Goal: Task Accomplishment & Management: Manage account settings

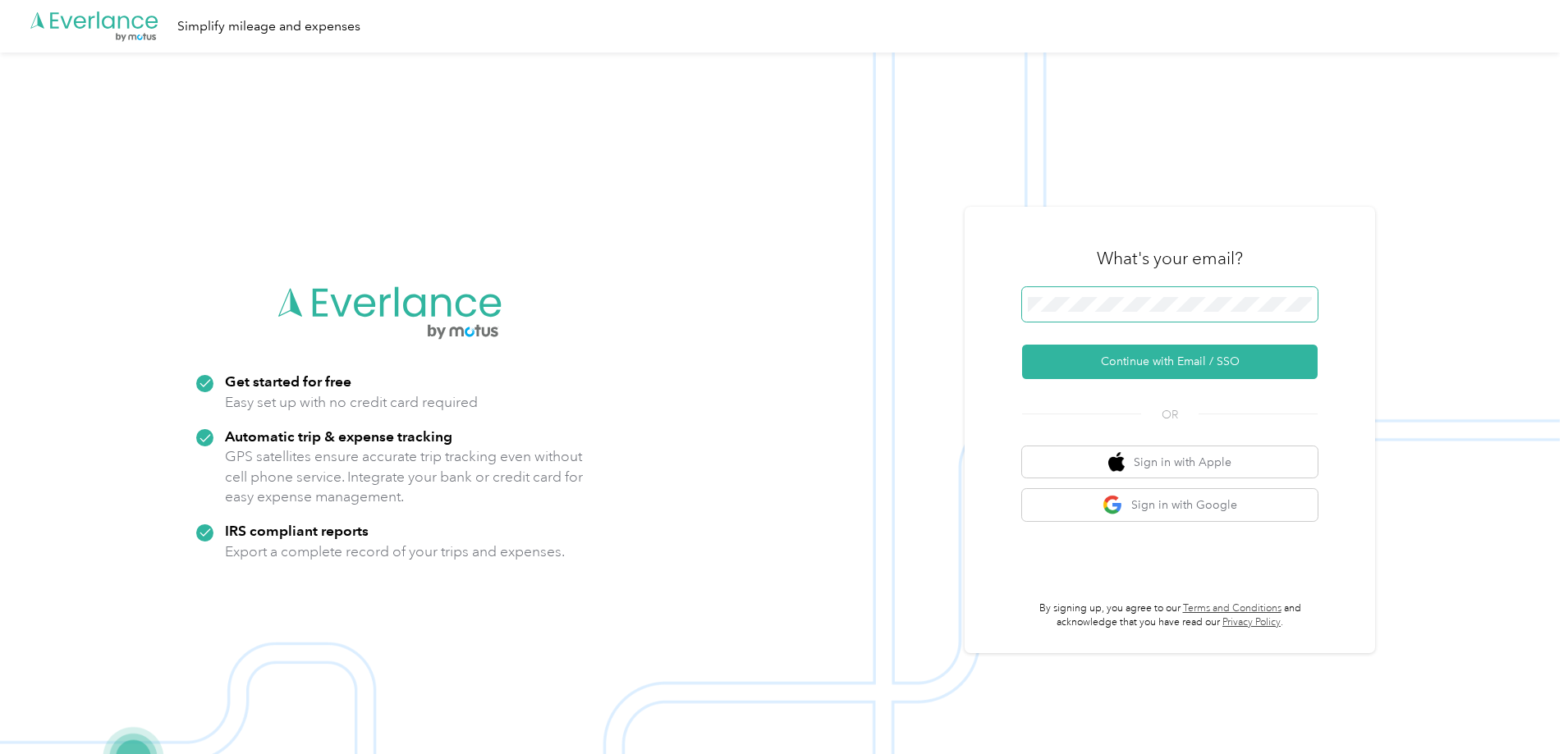
click at [1125, 296] on span at bounding box center [1170, 304] width 296 height 34
click at [1211, 359] on button "Continue with Email / SSO" at bounding box center [1170, 361] width 296 height 34
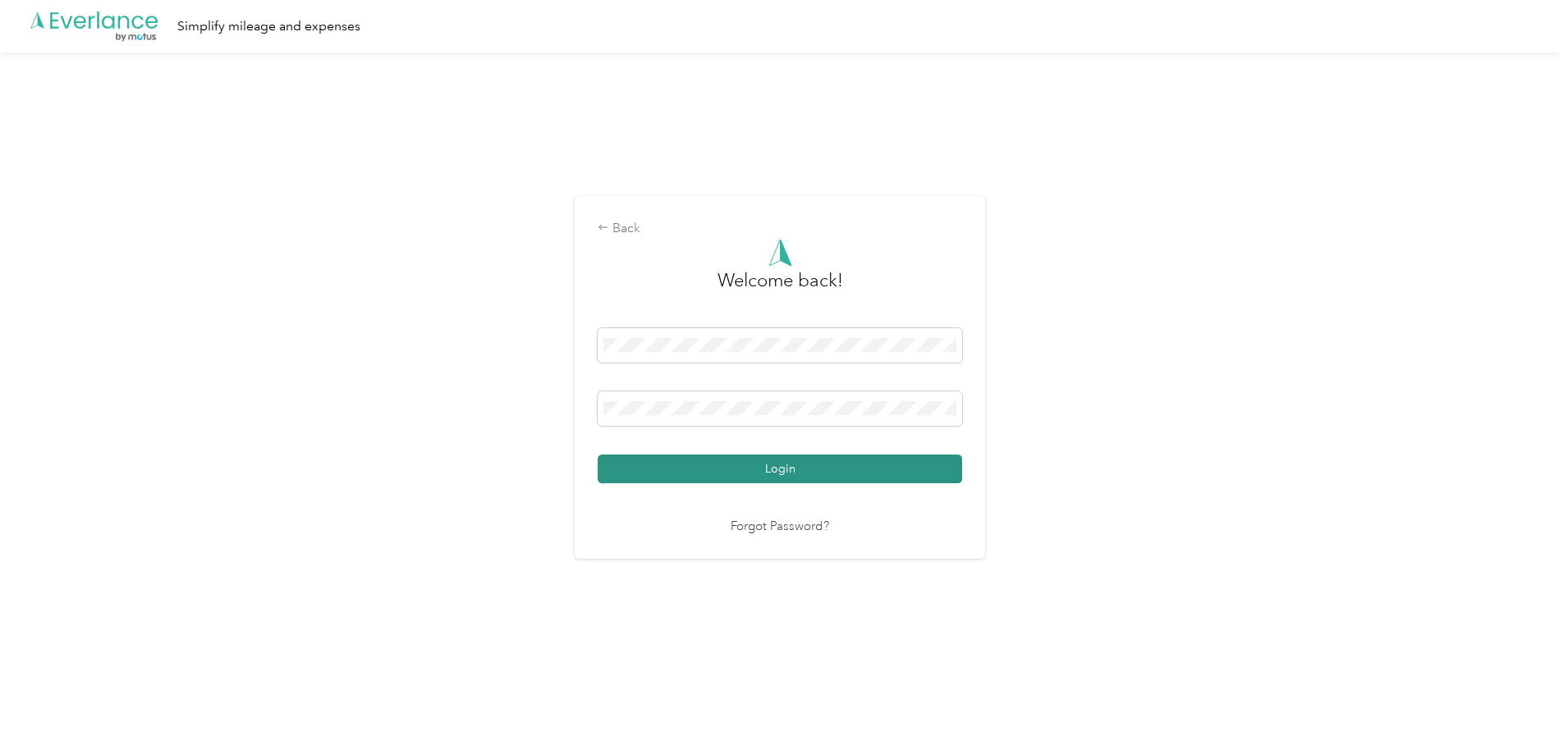
click at [884, 469] on button "Login" at bounding box center [780, 469] width 364 height 28
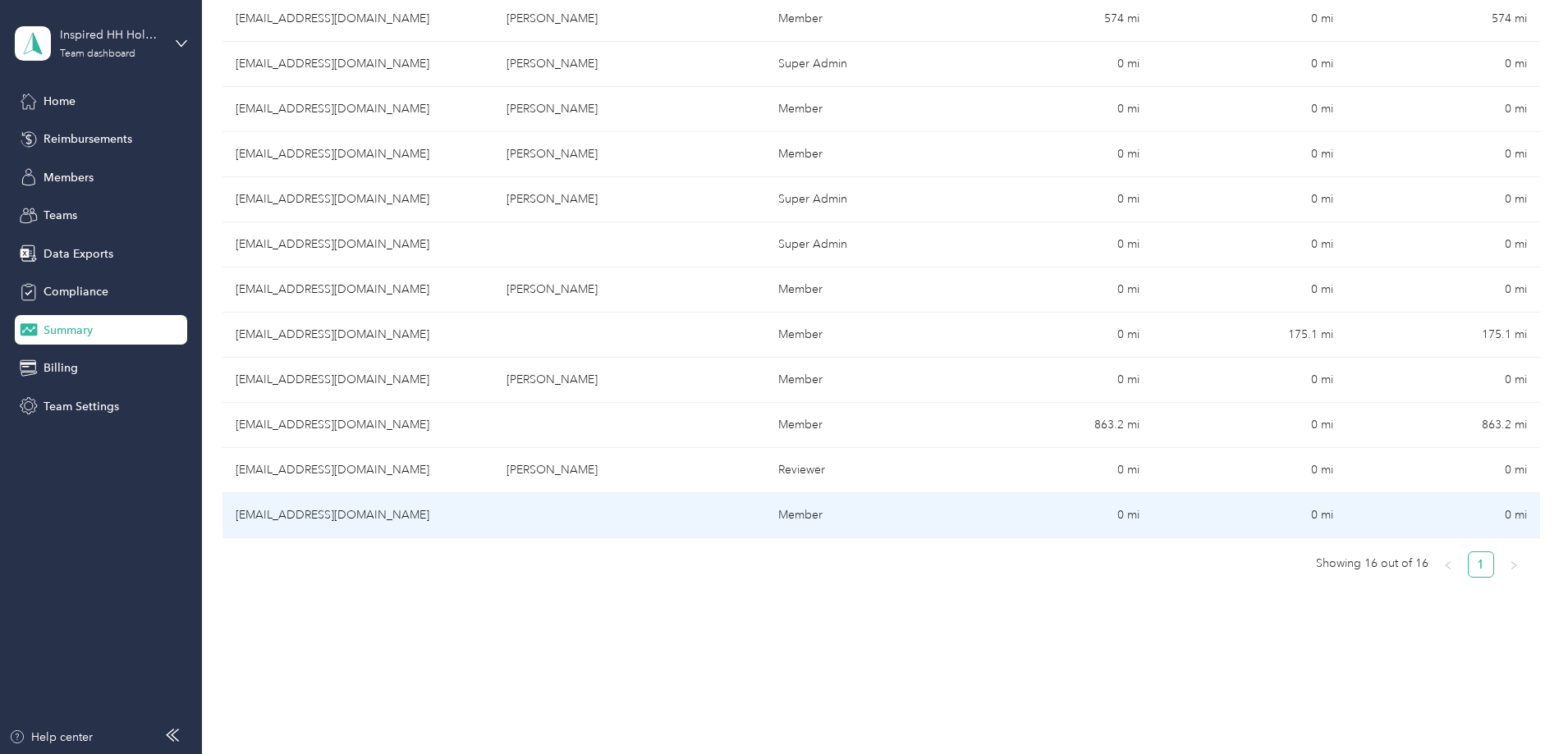
scroll to position [492, 0]
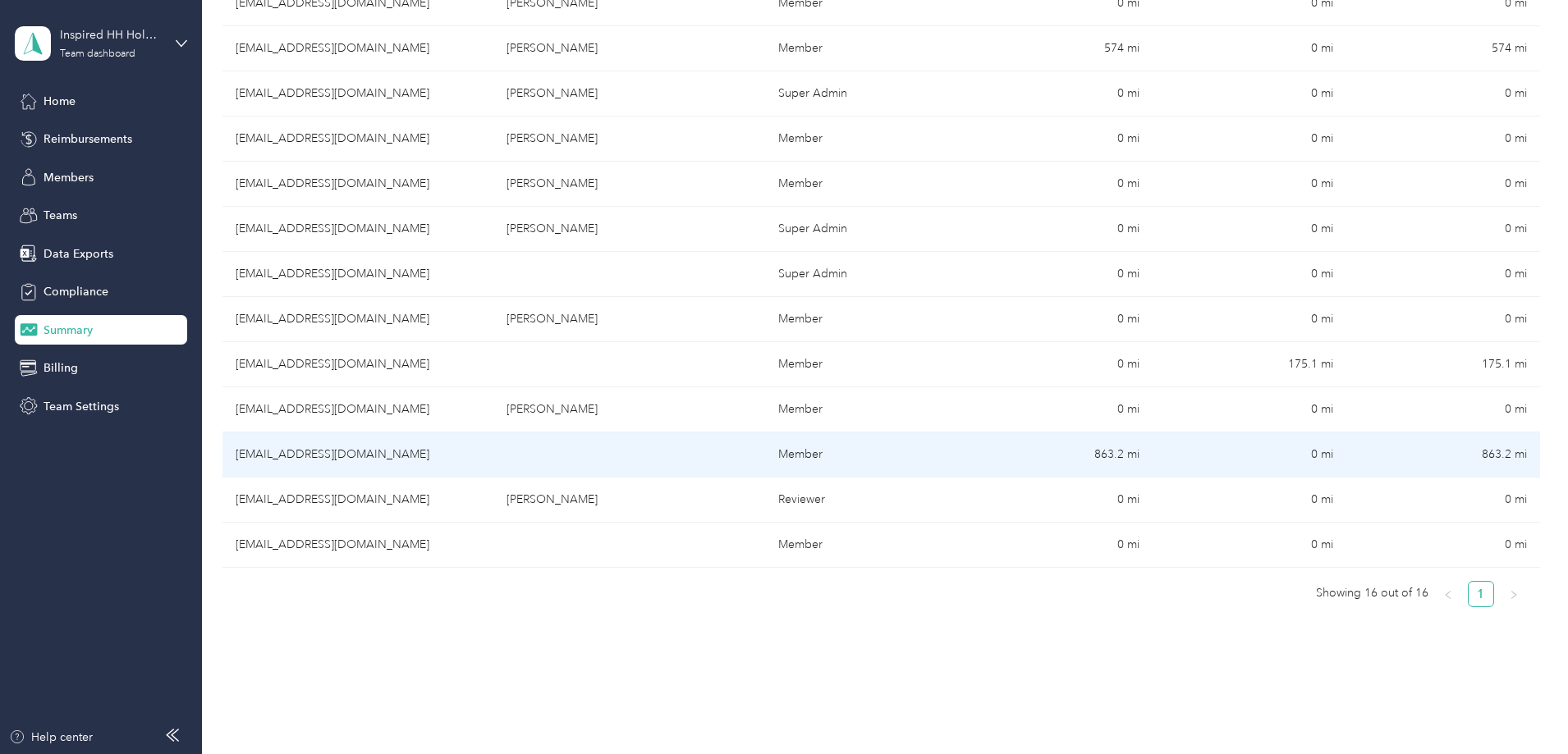
click at [807, 450] on td "Member" at bounding box center [862, 455] width 194 height 46
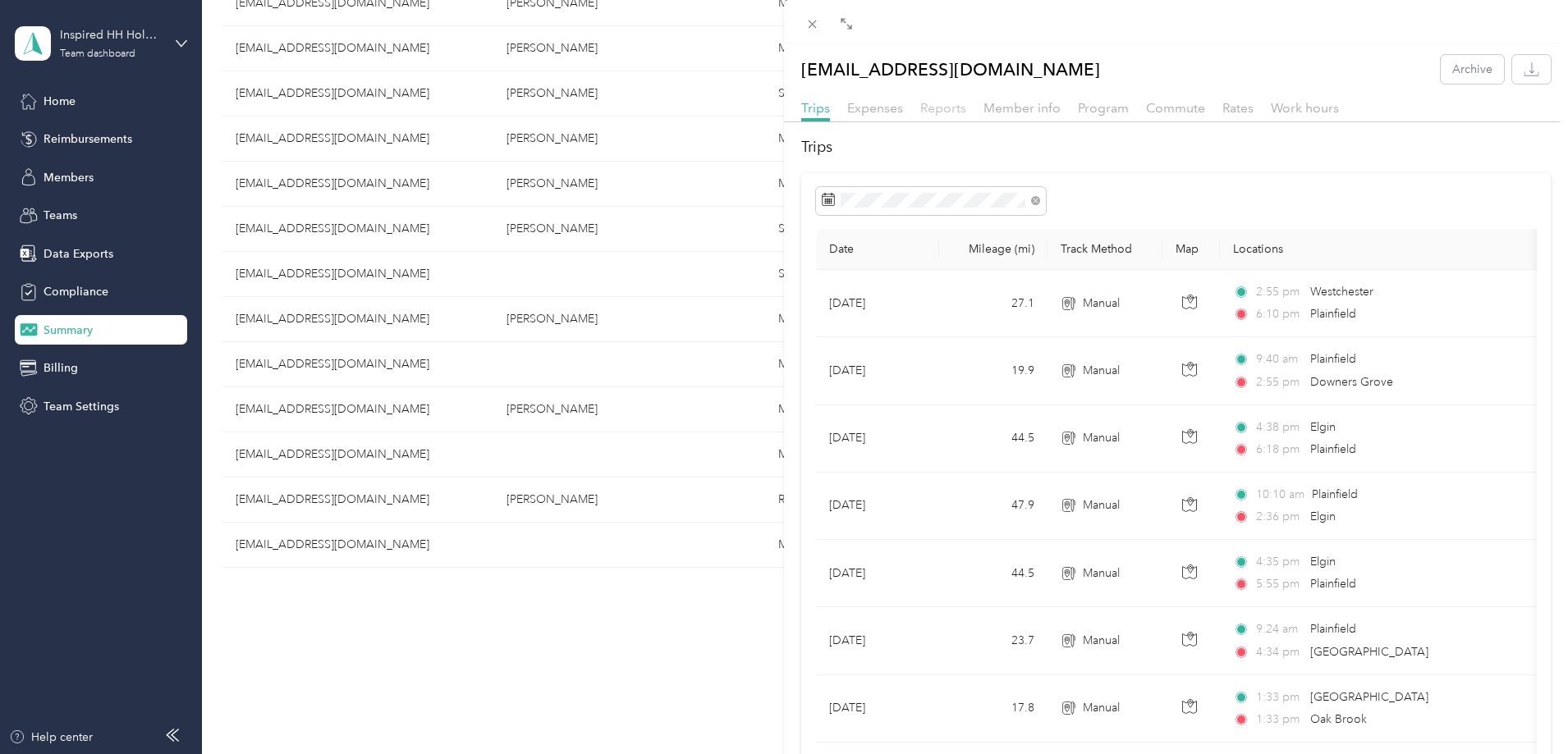
click at [946, 103] on span "Reports" at bounding box center [943, 108] width 46 height 15
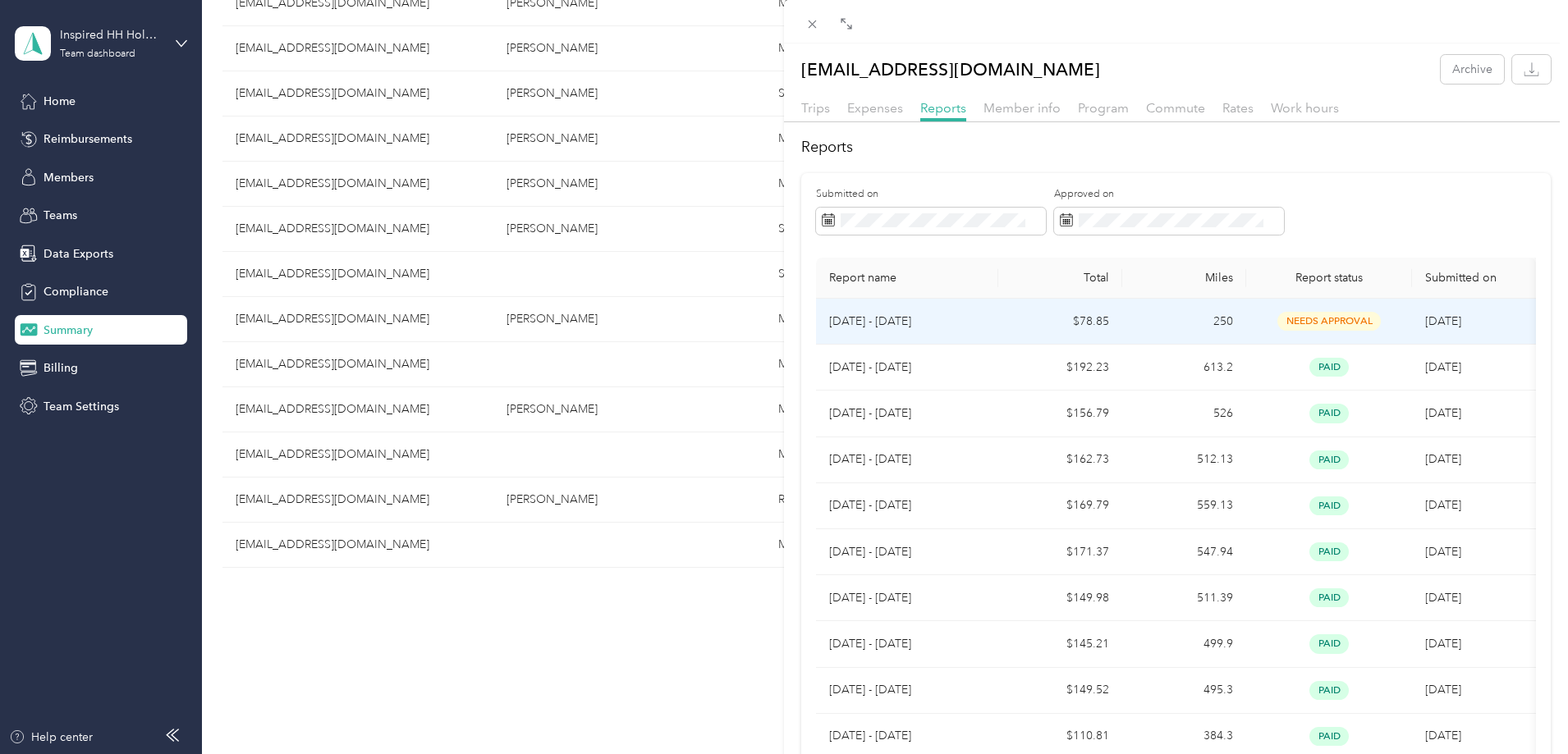
click at [1335, 317] on span "needs approval" at bounding box center [1329, 322] width 103 height 19
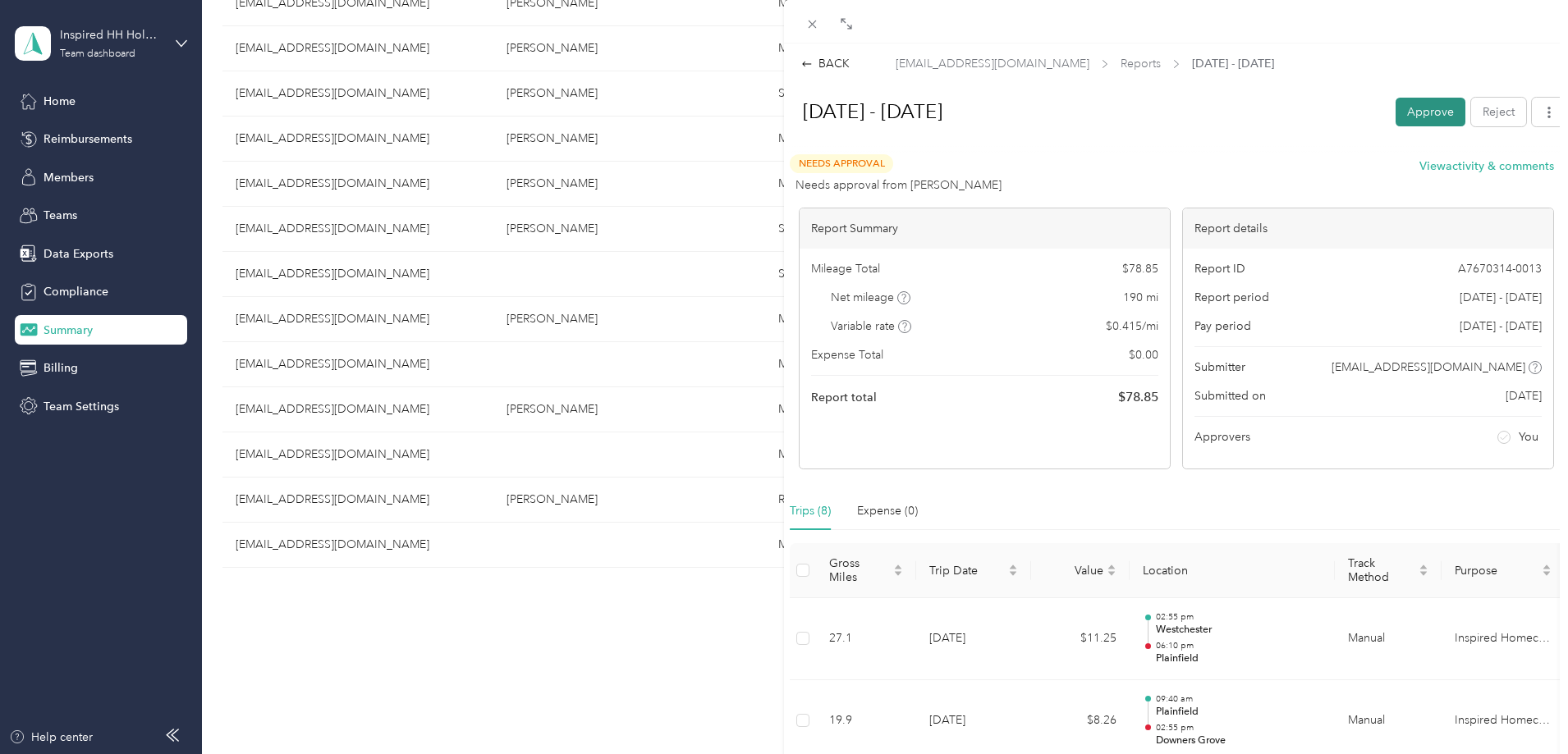
click at [1412, 104] on button "Approve" at bounding box center [1430, 112] width 70 height 28
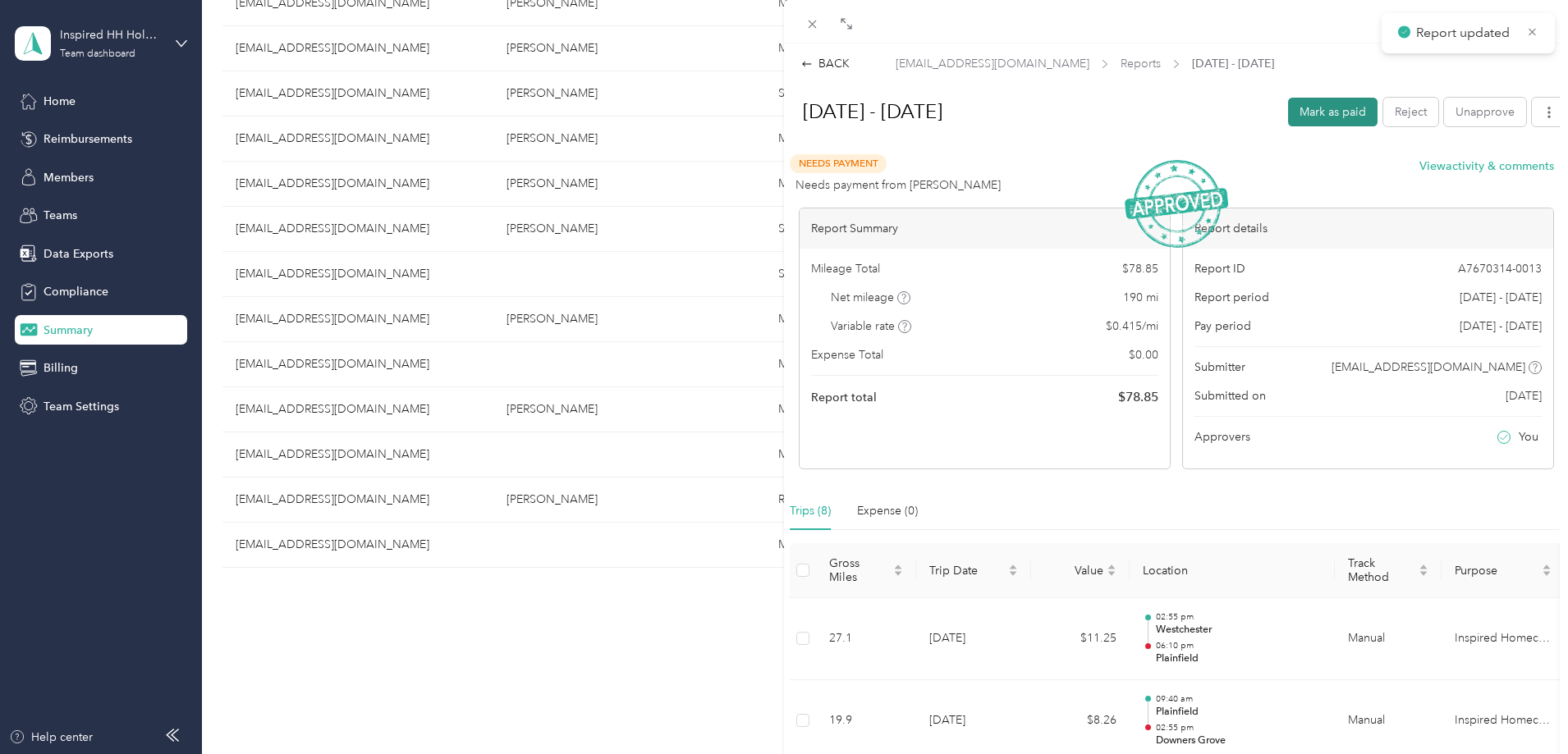
click at [1324, 113] on button "Mark as paid" at bounding box center [1333, 112] width 89 height 28
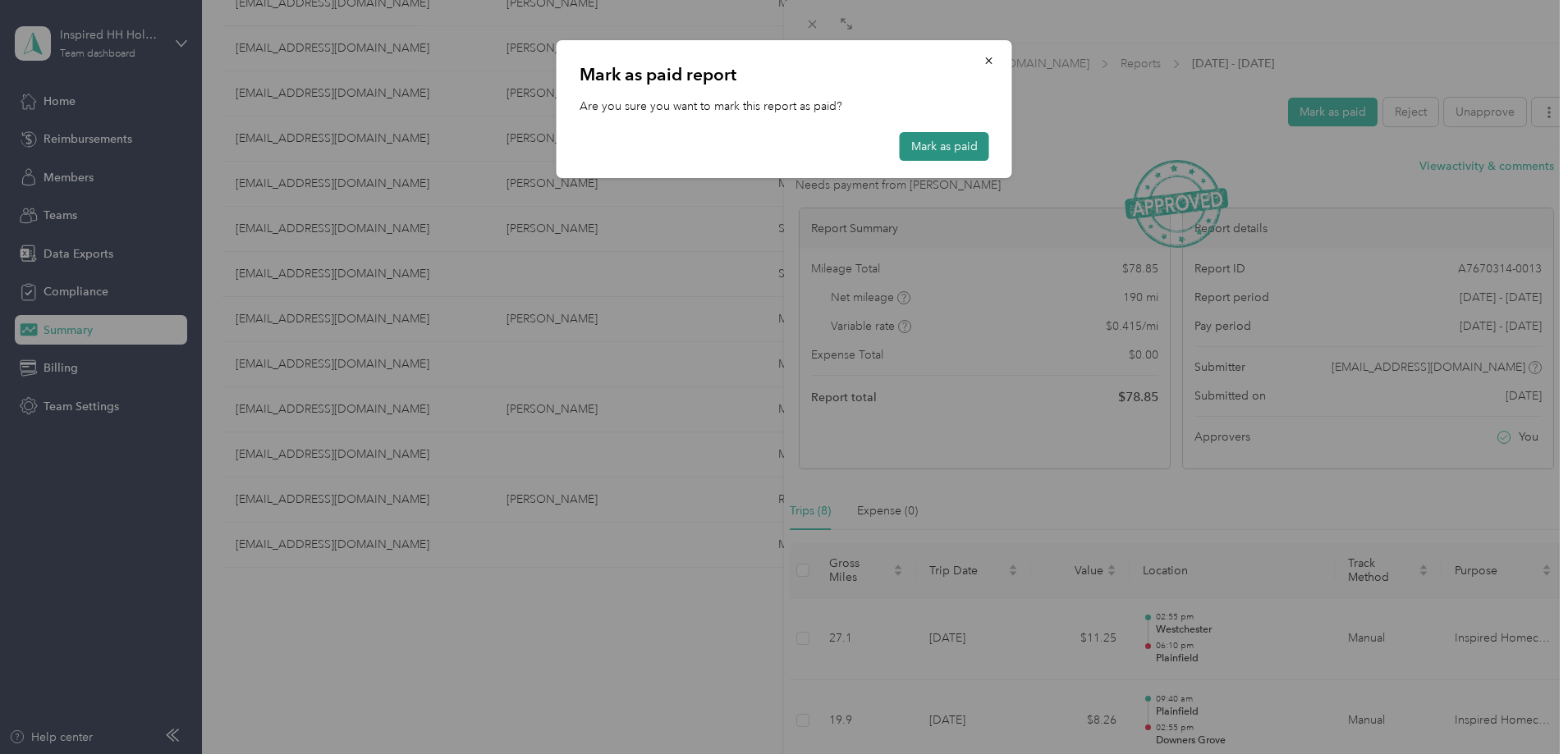
click at [966, 146] on button "Mark as paid" at bounding box center [945, 146] width 89 height 28
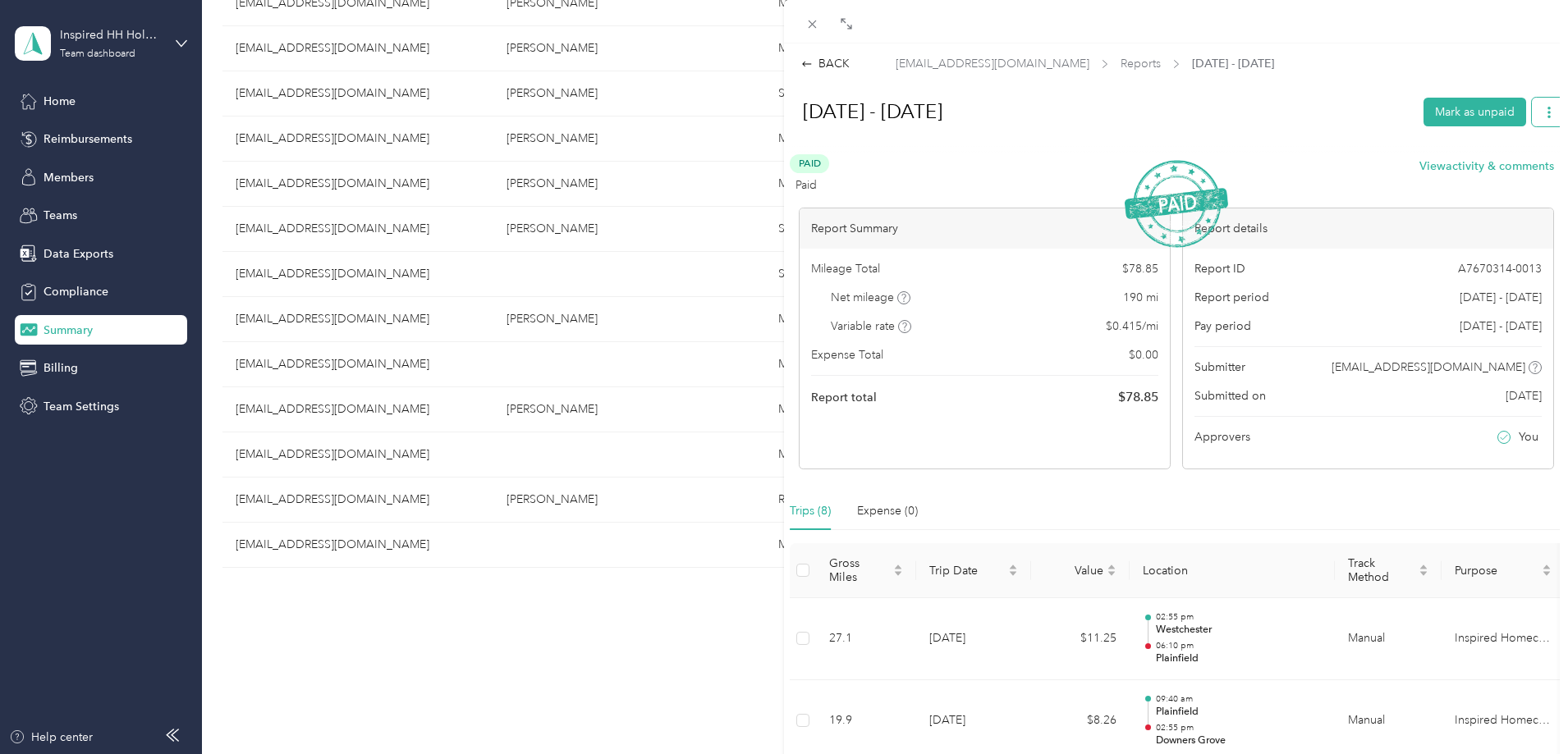
click at [1543, 111] on icon "button" at bounding box center [1549, 113] width 11 height 11
click at [1471, 170] on span "Download" at bounding box center [1489, 172] width 54 height 17
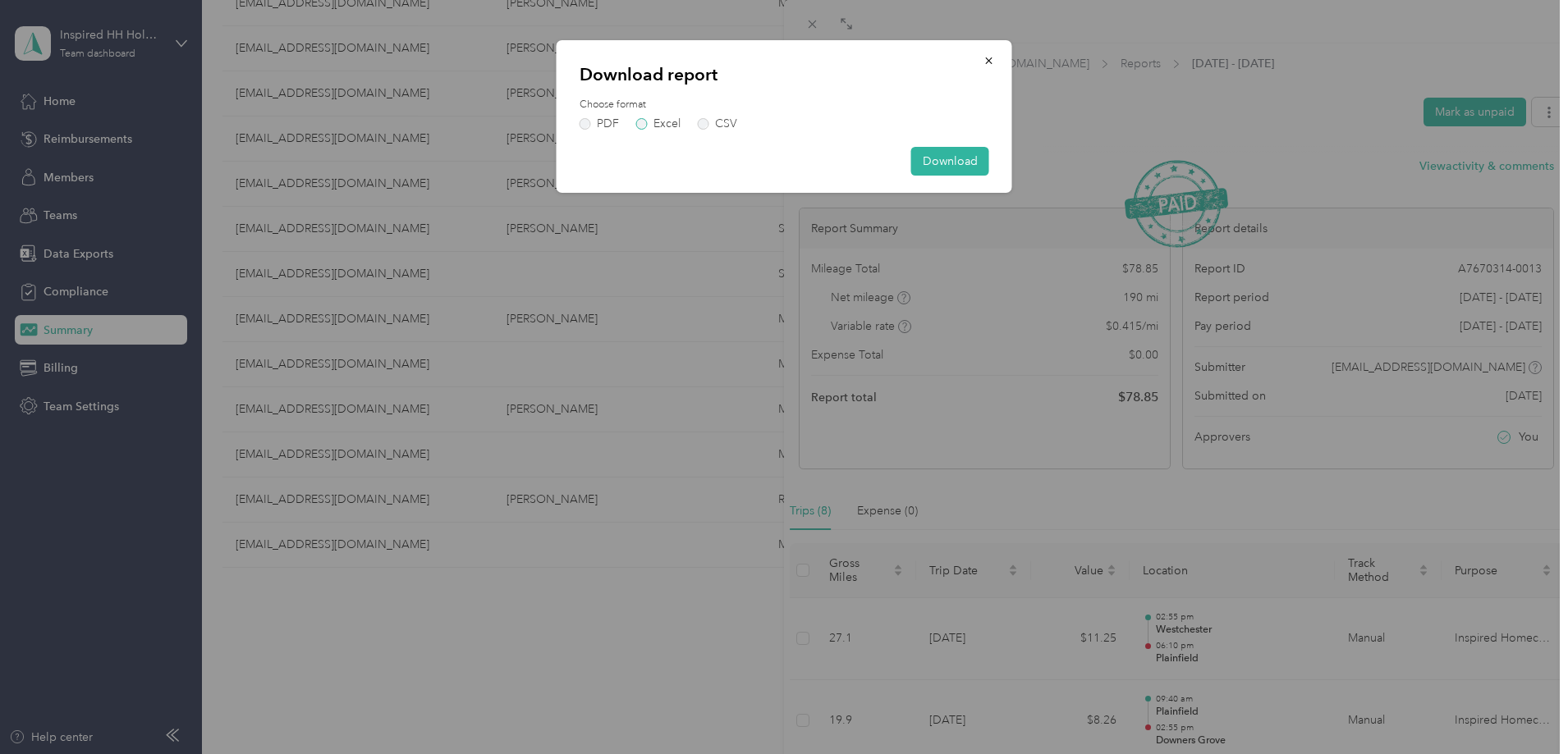
click at [642, 127] on label "Excel" at bounding box center [658, 124] width 45 height 11
click at [972, 165] on button "Download" at bounding box center [950, 161] width 78 height 28
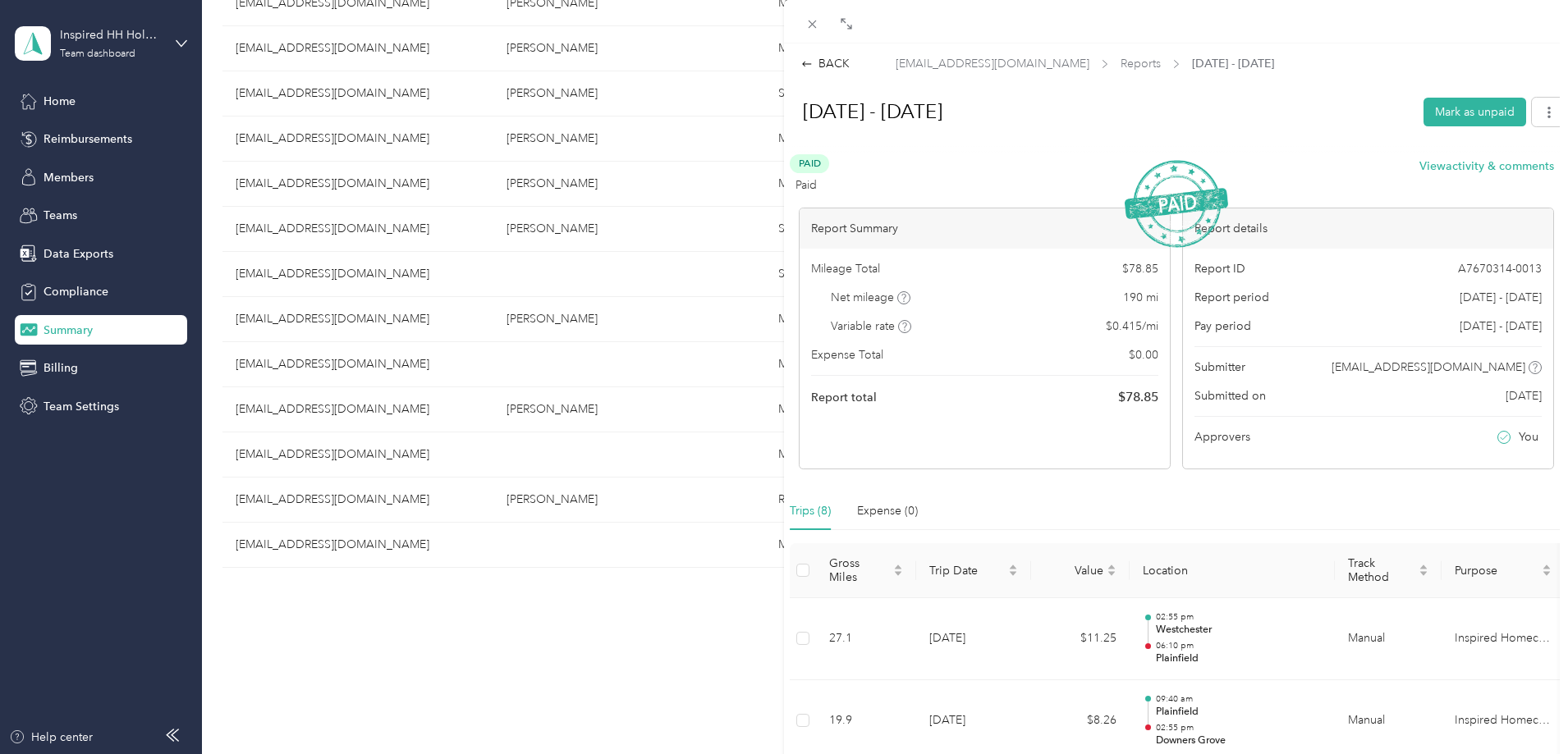
click at [415, 43] on div "BACK [EMAIL_ADDRESS][DOMAIN_NAME] Reports [DATE] - [DATE] [DATE] - [DATE] Mark …" at bounding box center [784, 377] width 1568 height 754
